Goal: Task Accomplishment & Management: Use online tool/utility

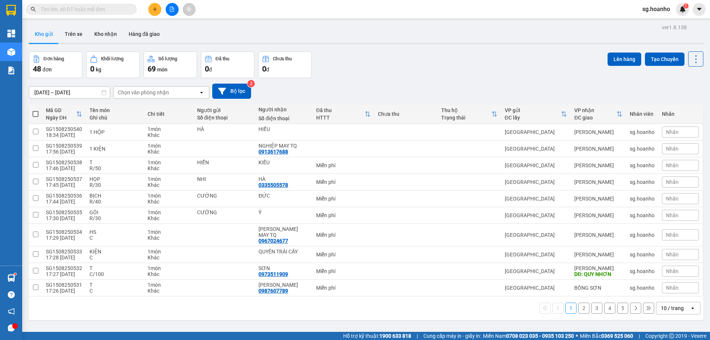
click at [683, 302] on div "10 / trang" at bounding box center [672, 308] width 33 height 12
click at [682, 304] on div "10 / trang" at bounding box center [672, 308] width 33 height 12
click at [591, 306] on button "3" at bounding box center [596, 307] width 11 height 11
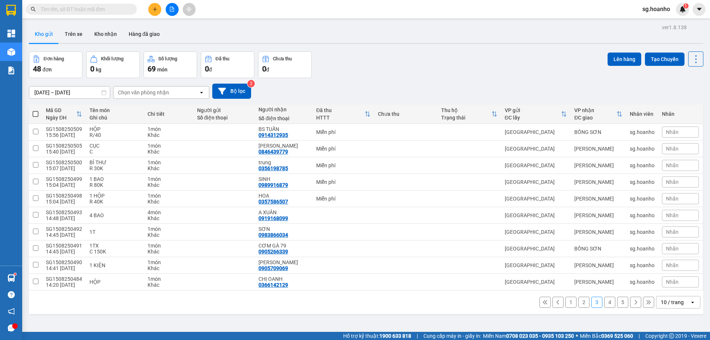
click at [669, 307] on div "10 / trang" at bounding box center [672, 302] width 33 height 12
click at [666, 255] on div "50 / trang" at bounding box center [672, 259] width 44 height 13
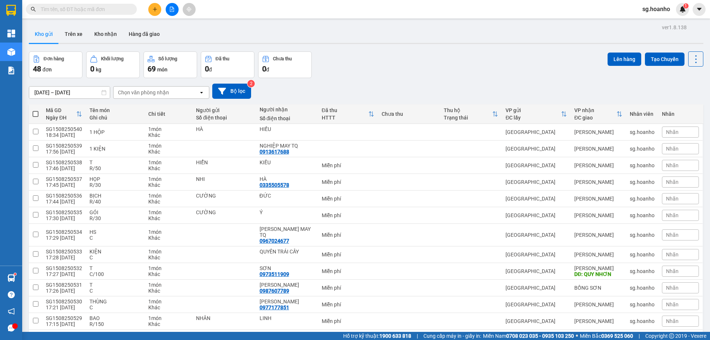
click at [33, 116] on span at bounding box center [36, 114] width 6 height 6
click at [35, 110] on input "checkbox" at bounding box center [35, 110] width 0 height 0
checkbox input "true"
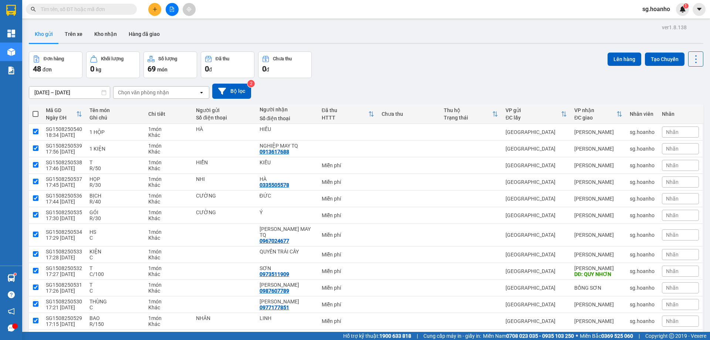
checkbox input "true"
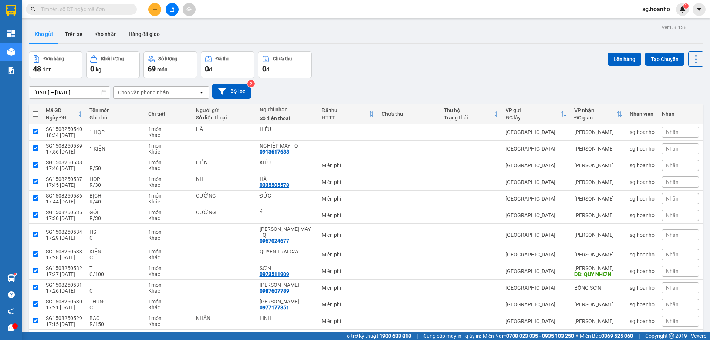
checkbox input "true"
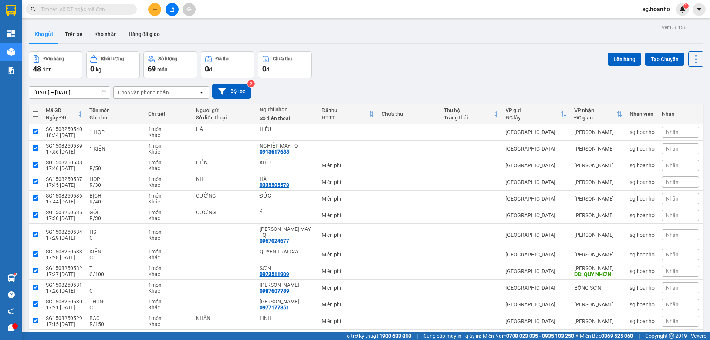
checkbox input "true"
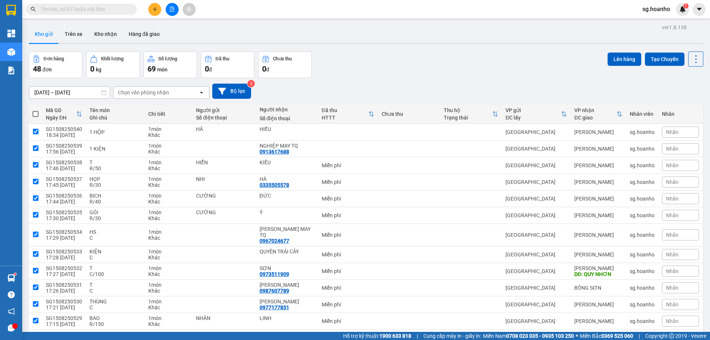
checkbox input "true"
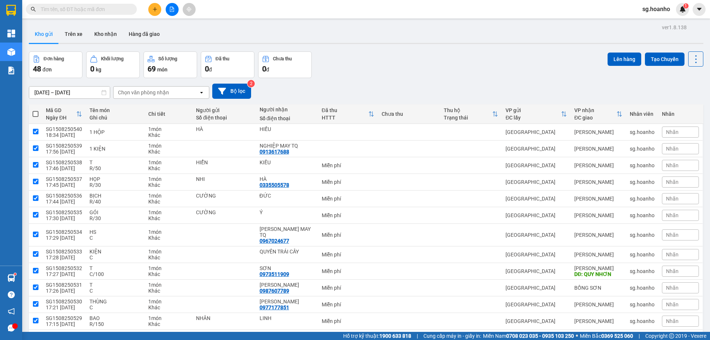
checkbox input "true"
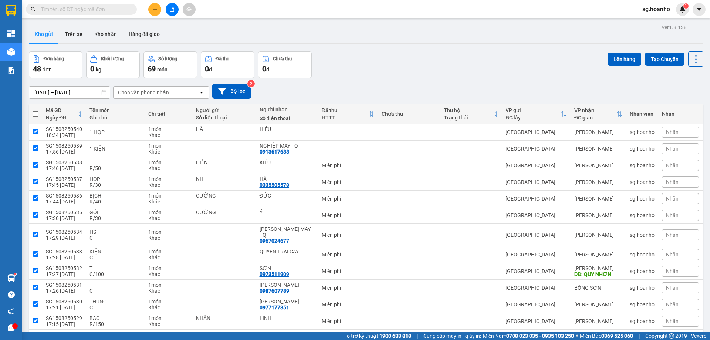
checkbox input "true"
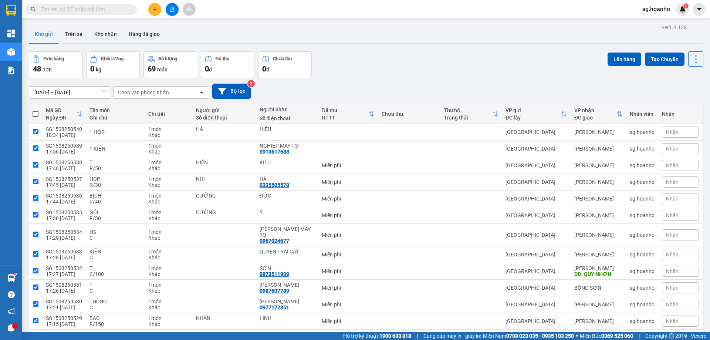
checkbox input "true"
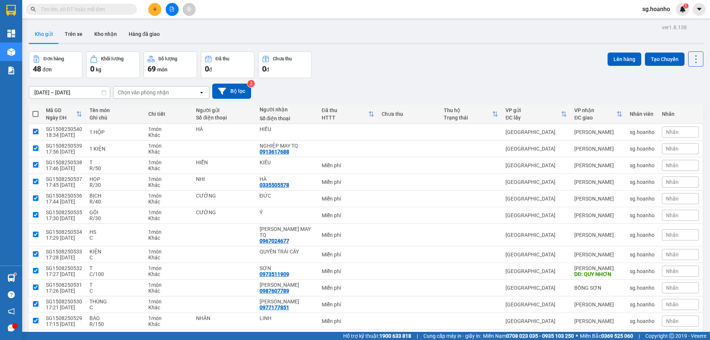
checkbox input "true"
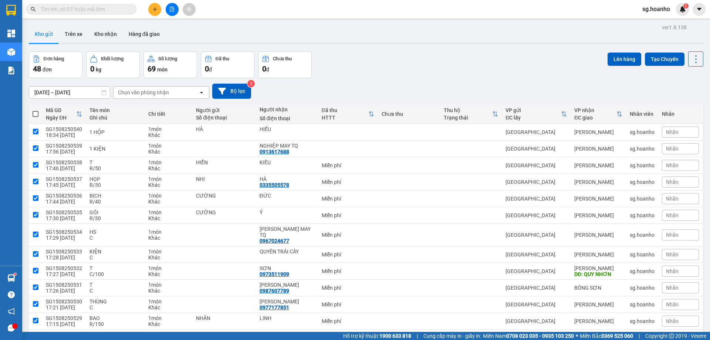
checkbox input "true"
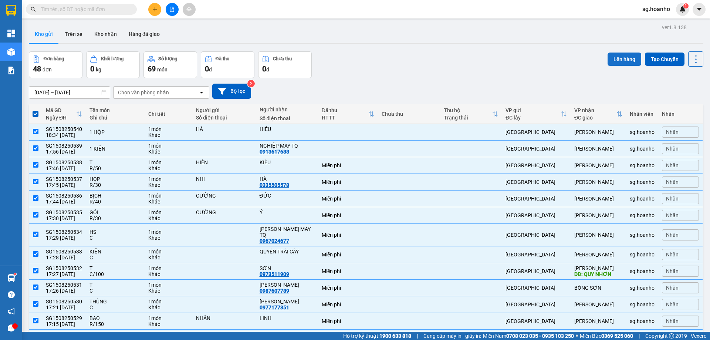
click at [611, 56] on button "Lên hàng" at bounding box center [624, 58] width 34 height 13
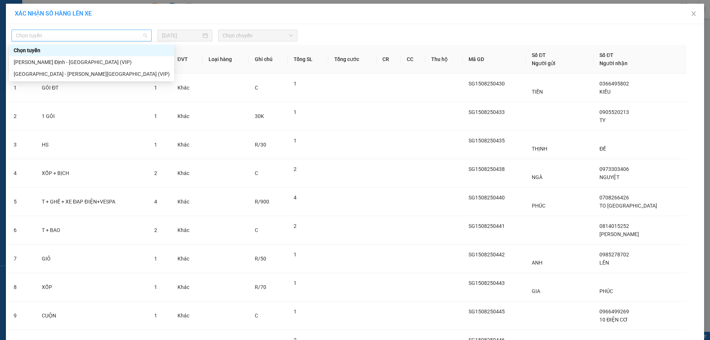
click at [28, 35] on span "Chọn tuyến" at bounding box center [81, 35] width 131 height 11
click at [50, 64] on div "[PERSON_NAME] Định - [GEOGRAPHIC_DATA] (VIP)" at bounding box center [92, 62] width 156 height 8
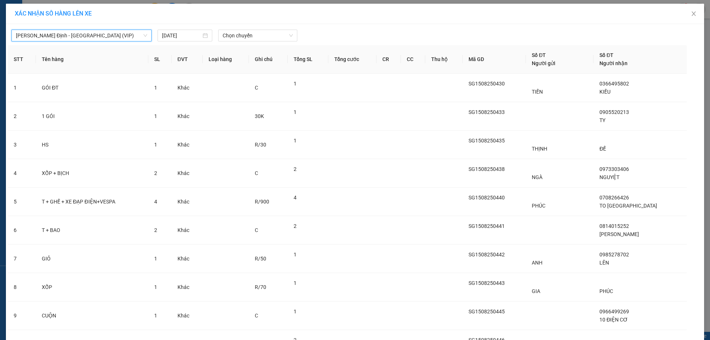
click at [109, 39] on span "[PERSON_NAME] Định - [GEOGRAPHIC_DATA] (VIP)" at bounding box center [81, 35] width 131 height 11
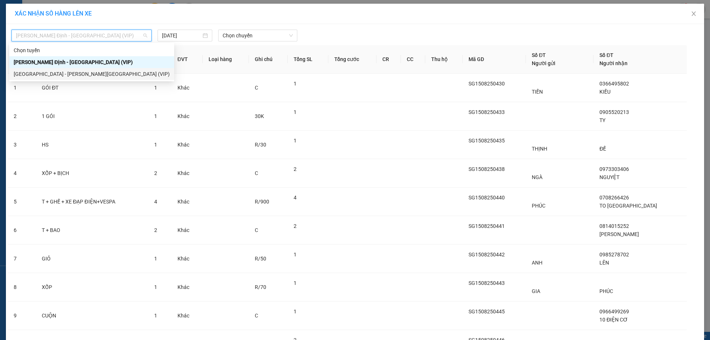
click at [93, 75] on div "[GEOGRAPHIC_DATA] - [PERSON_NAME][GEOGRAPHIC_DATA] (VIP)" at bounding box center [92, 74] width 156 height 8
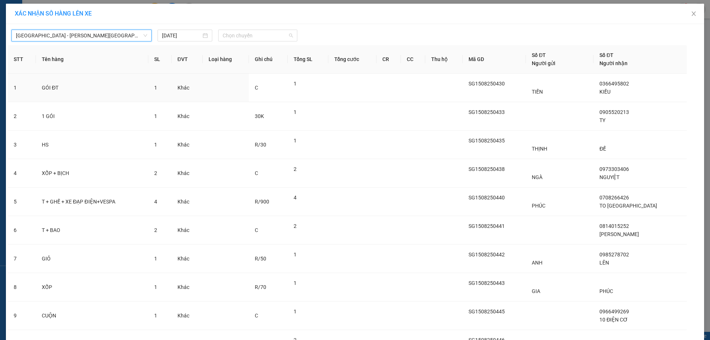
drag, startPoint x: 237, startPoint y: 35, endPoint x: 239, endPoint y: 52, distance: 16.8
click at [237, 38] on span "Chọn chuyến" at bounding box center [258, 35] width 70 height 11
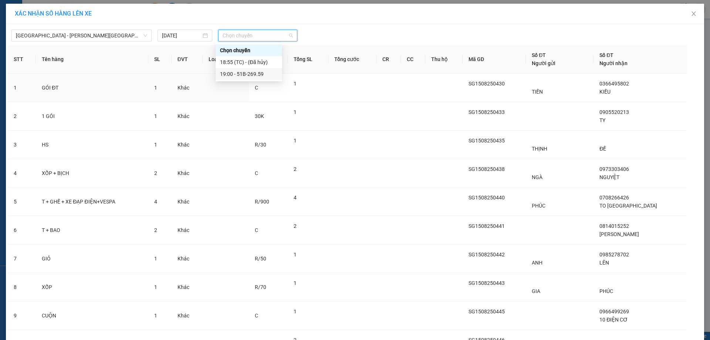
click at [242, 76] on div "19:00 - 51B-269.59" at bounding box center [249, 74] width 58 height 8
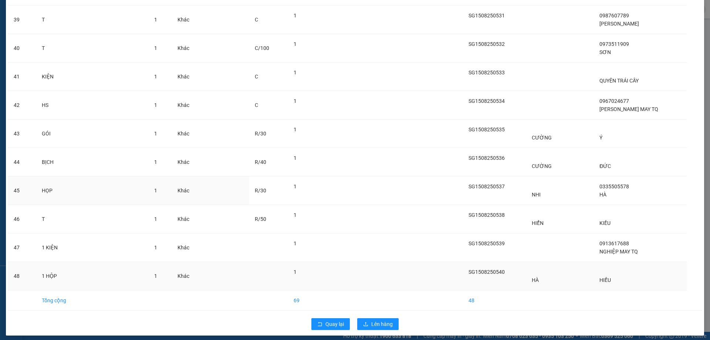
scroll to position [1159, 0]
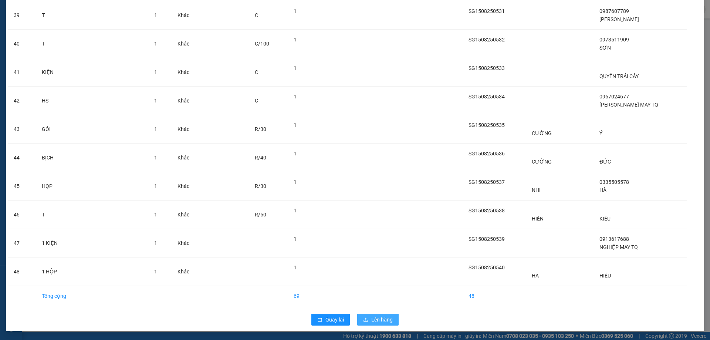
click at [373, 321] on span "Lên hàng" at bounding box center [381, 319] width 21 height 8
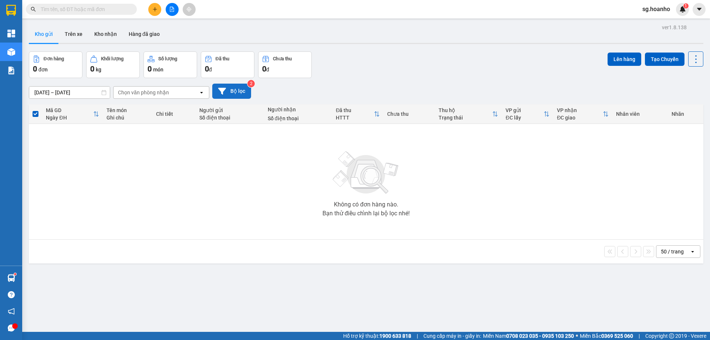
click at [237, 93] on button "Bộ lọc" at bounding box center [231, 91] width 39 height 15
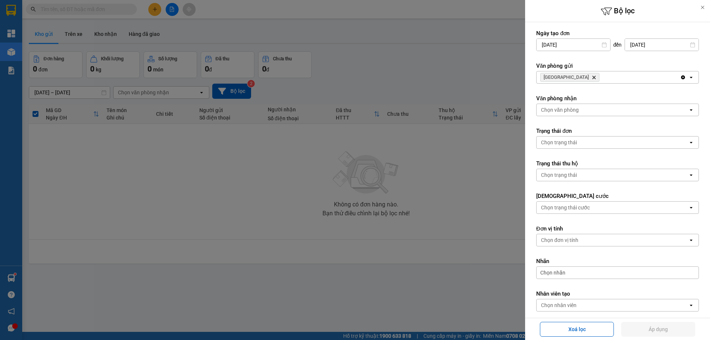
click at [592, 77] on icon "Delete" at bounding box center [594, 77] width 4 height 4
click at [569, 77] on div "Chọn văn phòng" at bounding box center [560, 77] width 38 height 7
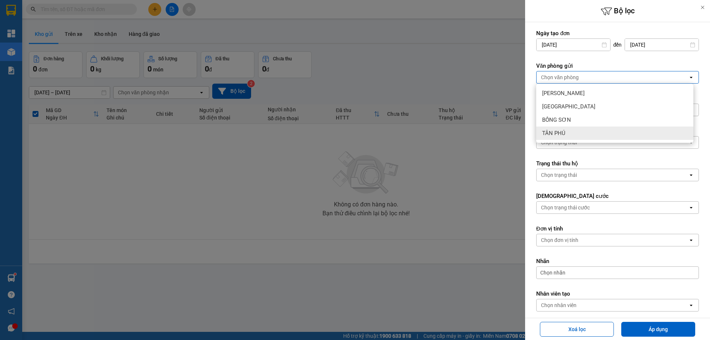
click at [556, 135] on span "TÂN PHÚ" at bounding box center [553, 132] width 23 height 7
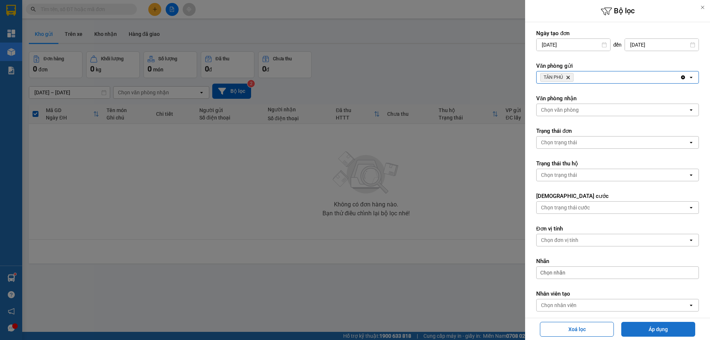
click at [654, 334] on button "Áp dụng" at bounding box center [658, 329] width 74 height 15
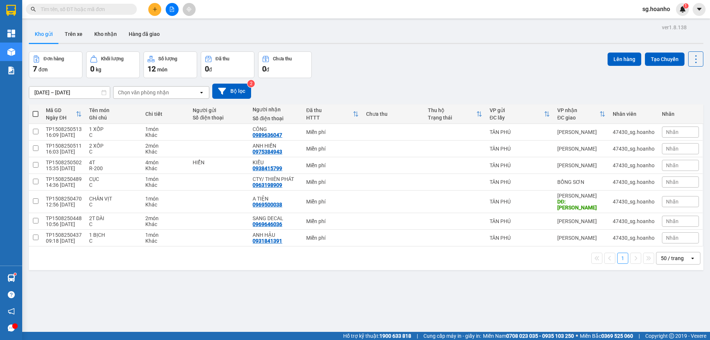
click at [33, 114] on span at bounding box center [36, 114] width 6 height 6
click at [35, 110] on input "checkbox" at bounding box center [35, 110] width 0 height 0
checkbox input "true"
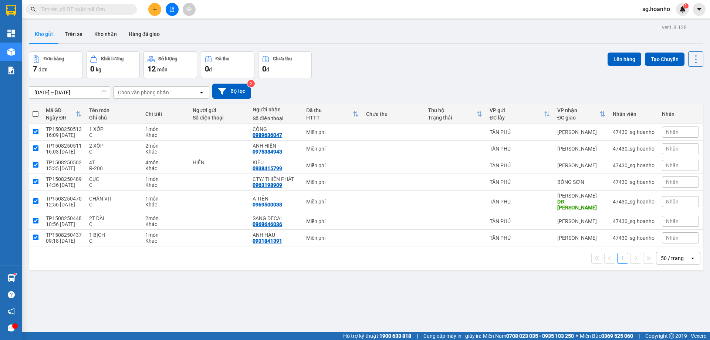
checkbox input "true"
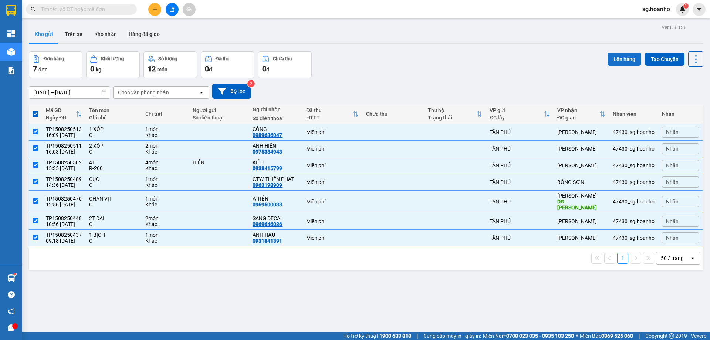
click at [620, 65] on button "Lên hàng" at bounding box center [624, 58] width 34 height 13
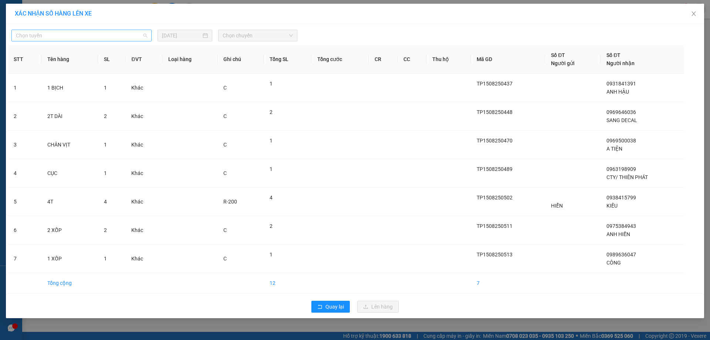
click at [122, 34] on span "Chọn tuyến" at bounding box center [81, 35] width 131 height 11
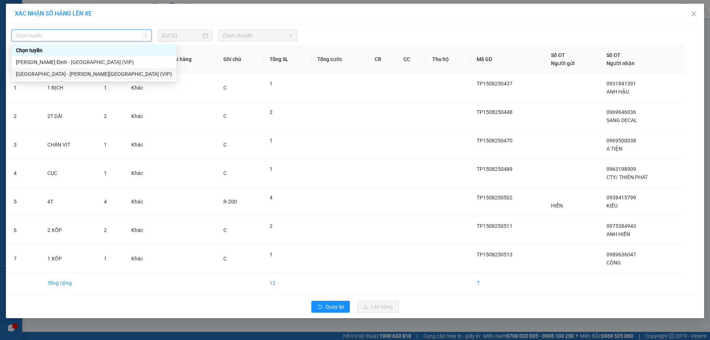
click at [73, 75] on div "[GEOGRAPHIC_DATA] - [PERSON_NAME][GEOGRAPHIC_DATA] (VIP)" at bounding box center [94, 74] width 156 height 8
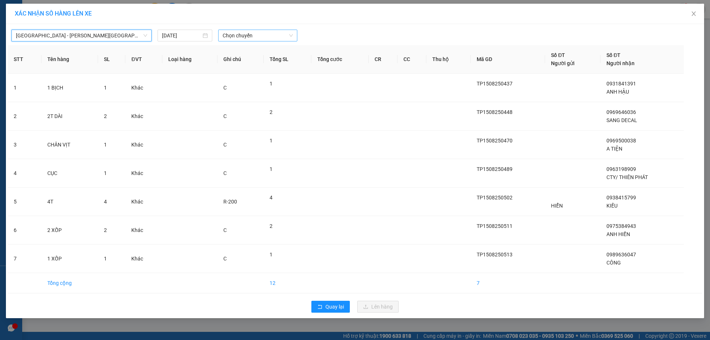
click at [262, 35] on span "Chọn chuyến" at bounding box center [258, 35] width 70 height 11
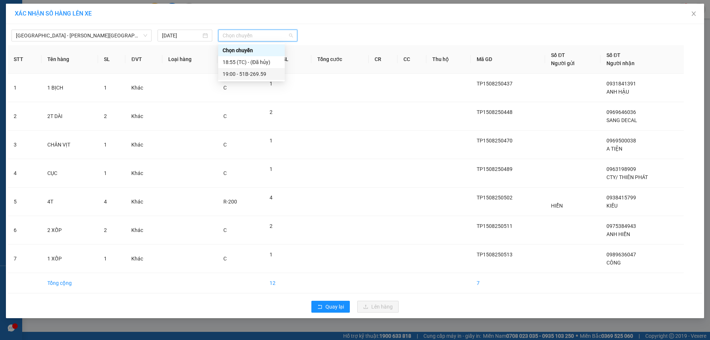
click at [254, 72] on div "19:00 - 51B-269.59" at bounding box center [252, 74] width 58 height 8
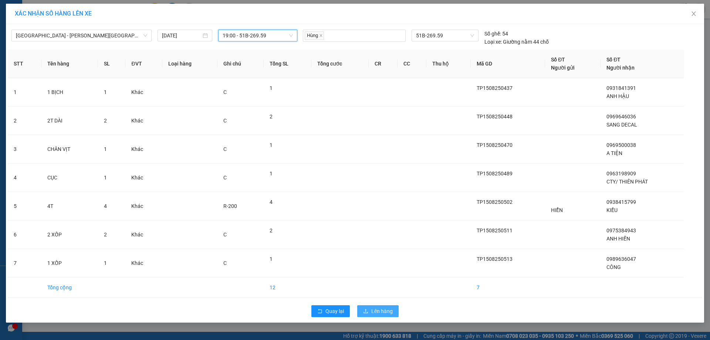
click at [382, 315] on span "Lên hàng" at bounding box center [381, 311] width 21 height 8
